Goal: Find specific page/section: Find specific page/section

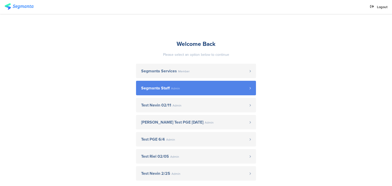
click at [196, 84] on link "Segmanta Staff Admin" at bounding box center [196, 88] width 120 height 15
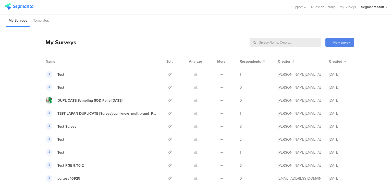
click at [300, 40] on input "text" at bounding box center [285, 42] width 71 height 8
type input "world cloud"
